Goal: Communication & Community: Answer question/provide support

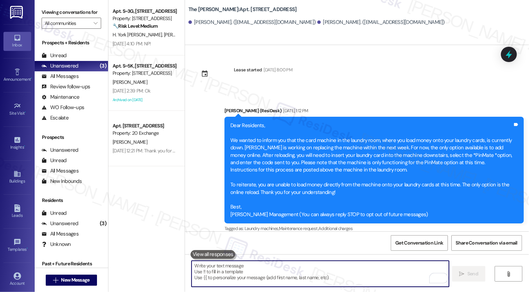
scroll to position [488, 0]
